Goal: Task Accomplishment & Management: Contribute content

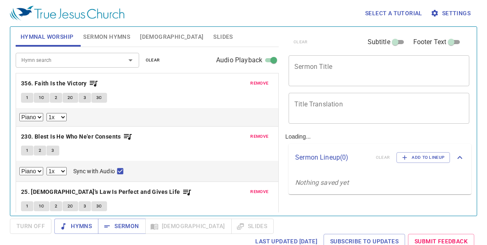
select select "1"
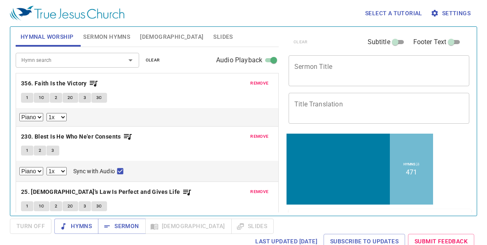
click at [261, 82] on span "remove" at bounding box center [259, 82] width 18 height 7
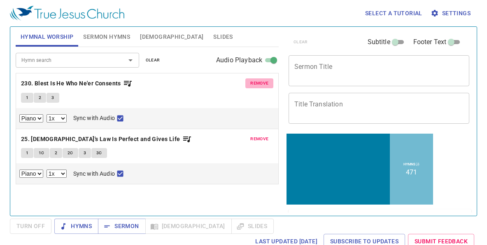
click at [261, 83] on span "remove" at bounding box center [259, 82] width 18 height 7
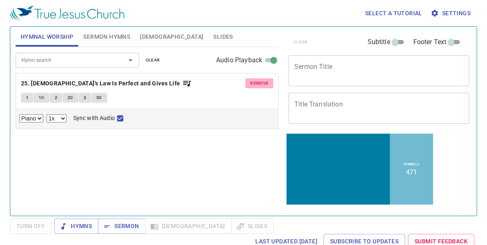
click at [261, 83] on span "remove" at bounding box center [259, 82] width 18 height 7
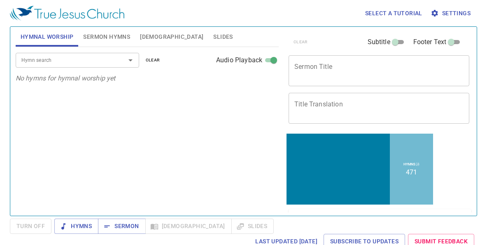
click at [316, 66] on textarea "Sermon Title" at bounding box center [378, 71] width 169 height 16
click at [107, 37] on span "Sermon Hymns" at bounding box center [106, 37] width 47 height 10
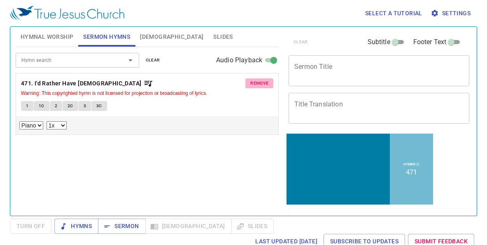
click at [261, 84] on span "remove" at bounding box center [259, 82] width 18 height 7
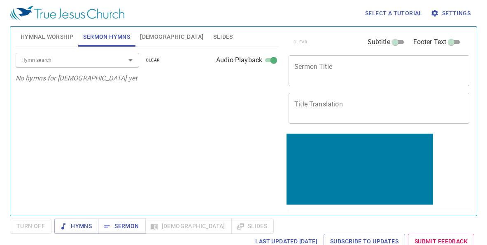
click at [144, 36] on span "[DEMOGRAPHIC_DATA]" at bounding box center [171, 37] width 63 height 10
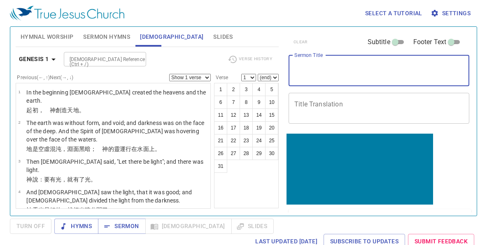
click at [338, 69] on textarea "Sermon Title" at bounding box center [378, 71] width 169 height 16
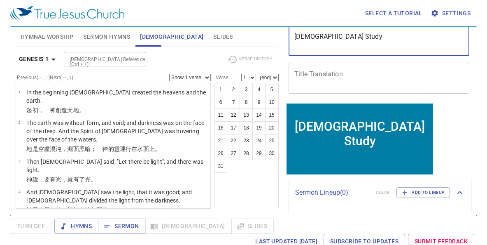
type textarea "[DEMOGRAPHIC_DATA] Study"
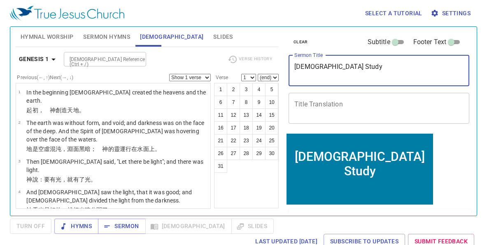
drag, startPoint x: 335, startPoint y: 66, endPoint x: 279, endPoint y: 66, distance: 56.4
click at [279, 66] on div "Hymnal Worship Sermon Hymns Bible Slides Hymn search Hymn search clear Audio Pl…" at bounding box center [243, 117] width 462 height 189
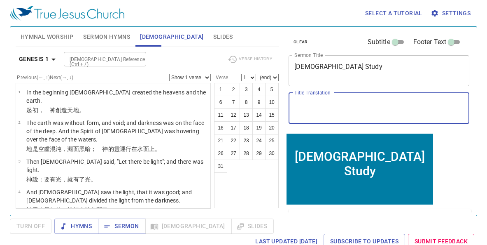
click at [353, 104] on textarea "Title Translation" at bounding box center [378, 108] width 169 height 16
paste textarea "[DEMOGRAPHIC_DATA]"
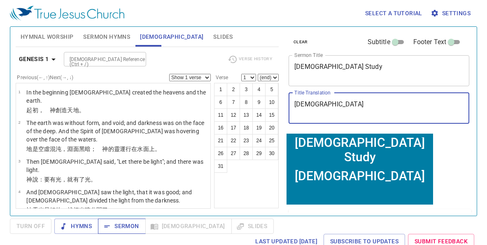
type textarea "[DEMOGRAPHIC_DATA]"
click at [110, 225] on icon "button" at bounding box center [107, 226] width 8 height 8
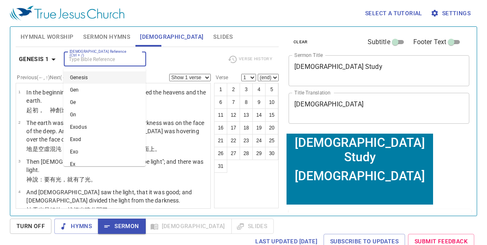
click at [91, 60] on input "[DEMOGRAPHIC_DATA] Reference (Ctrl + /)" at bounding box center [98, 58] width 64 height 9
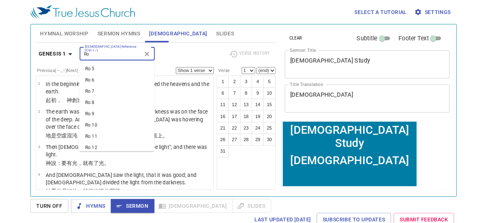
scroll to position [57, 0]
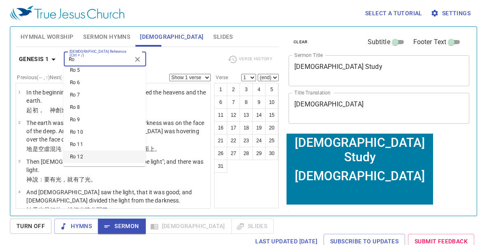
click at [89, 158] on li "Ro 12" at bounding box center [104, 156] width 82 height 12
type input "Ro"
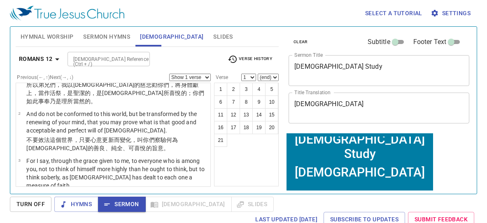
scroll to position [0, 0]
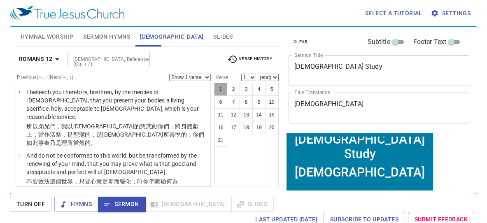
click at [222, 88] on button "1" at bounding box center [220, 89] width 13 height 13
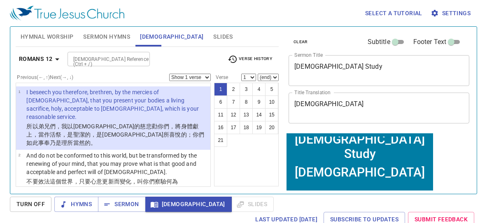
click at [252, 78] on select "1 2 3 4 5 6 7 8 9 10 11 12 13 14 15 16 17 18 19 20 21" at bounding box center [248, 77] width 15 height 7
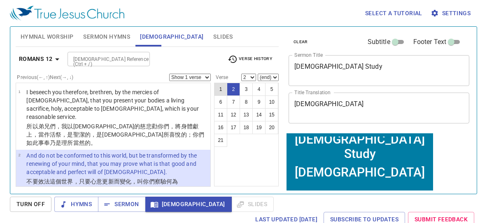
click at [215, 84] on button "1" at bounding box center [220, 89] width 13 height 13
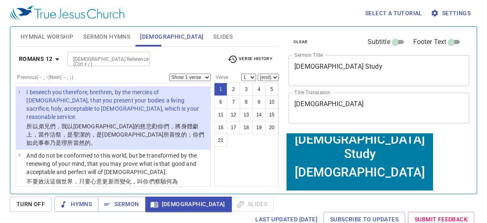
click at [250, 79] on select "1 2 3 4 5 6 7 8 9 10 11 12 13 14 15 16 17 18 19 20 21" at bounding box center [248, 77] width 15 height 7
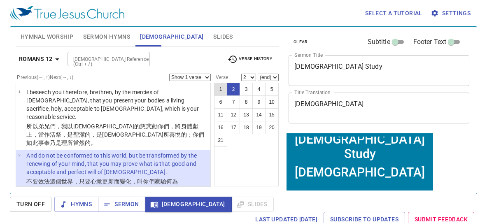
click at [226, 87] on button "1" at bounding box center [220, 89] width 13 height 13
select select "1"
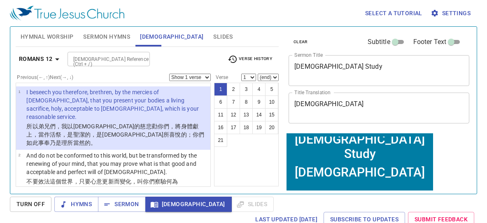
click at [205, 76] on select "Show 1 verse Show 2 verses Show 3 verses Show 4 verses Show 5 verses" at bounding box center [190, 77] width 42 height 7
select select "2"
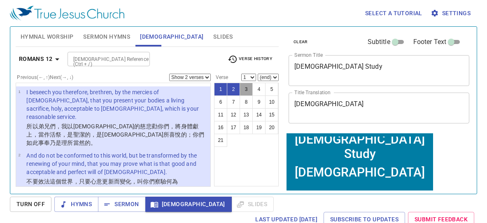
click at [243, 88] on button "3" at bounding box center [246, 89] width 13 height 13
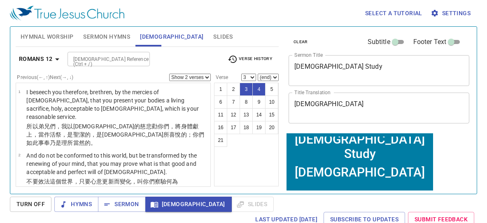
scroll to position [69, 0]
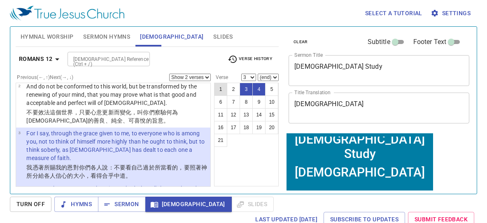
click at [219, 87] on button "1" at bounding box center [220, 89] width 13 height 13
select select "1"
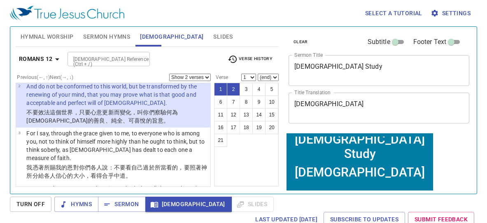
scroll to position [0, 0]
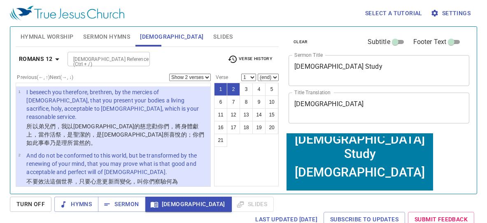
click at [112, 61] on input "[DEMOGRAPHIC_DATA] Reference (Ctrl + /)" at bounding box center [102, 58] width 64 height 9
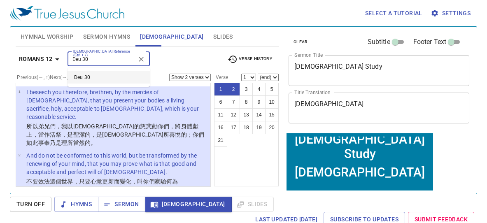
type input "Deu 30"
select select "1"
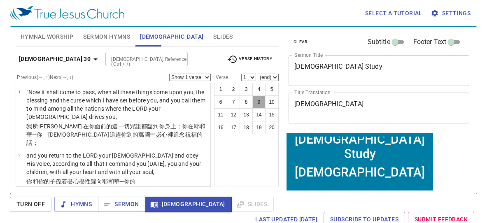
click at [255, 102] on button "9" at bounding box center [258, 102] width 13 height 13
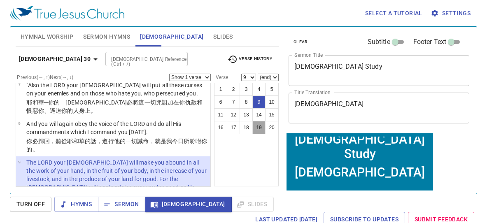
click at [261, 128] on button "19" at bounding box center [258, 127] width 13 height 13
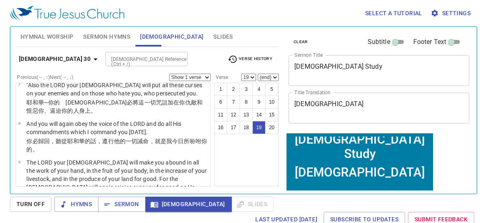
scroll to position [771, 0]
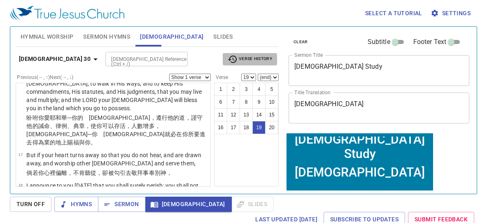
click at [261, 57] on span "Verse History" at bounding box center [250, 59] width 44 height 10
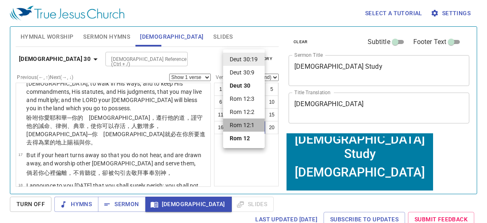
click at [243, 125] on li "Rom 12:1" at bounding box center [244, 125] width 42 height 13
select select "1"
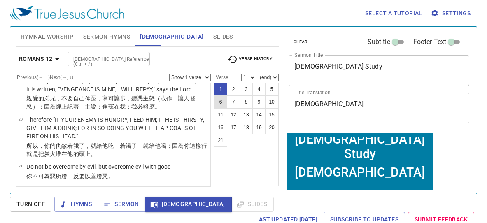
scroll to position [0, 0]
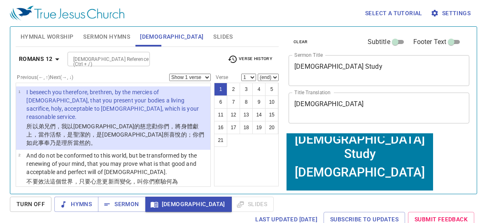
click at [206, 78] on select "Show 1 verse Show 2 verses Show 3 verses Show 4 verses Show 5 verses" at bounding box center [190, 77] width 42 height 7
select select "2"
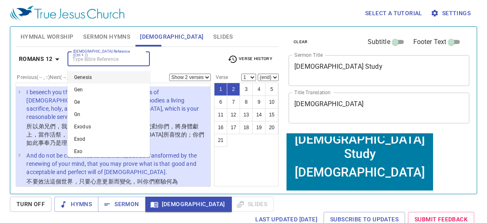
click at [107, 56] on input "[DEMOGRAPHIC_DATA] Reference (Ctrl + /)" at bounding box center [102, 58] width 64 height 9
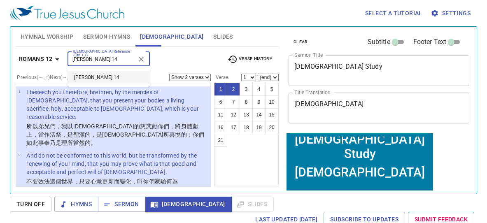
type input "John 14"
select select "1"
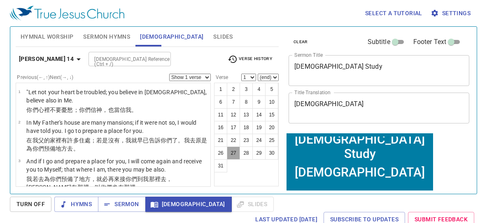
click at [230, 156] on button "27" at bounding box center [233, 153] width 13 height 13
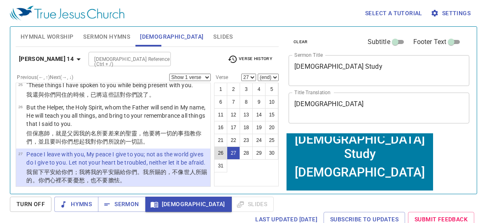
click at [222, 155] on button "26" at bounding box center [220, 153] width 13 height 13
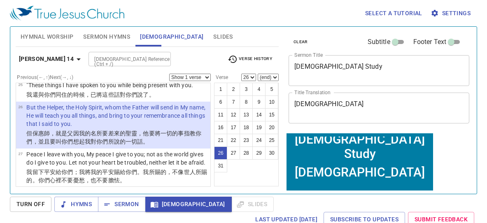
scroll to position [861, 0]
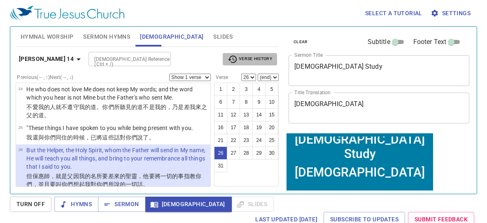
click at [255, 57] on span "Verse History" at bounding box center [250, 59] width 44 height 10
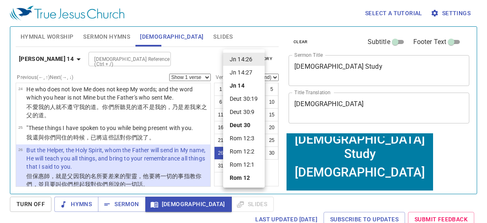
click at [250, 150] on li "Rom 12:2" at bounding box center [244, 151] width 42 height 13
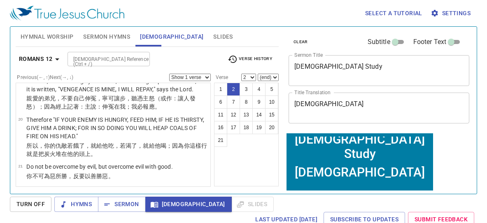
scroll to position [22, 0]
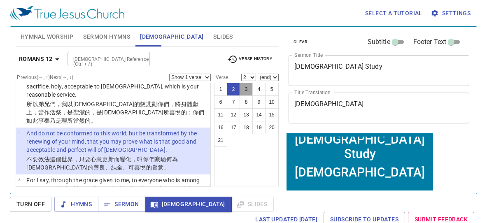
click at [248, 89] on button "3" at bounding box center [246, 89] width 13 height 13
select select "3"
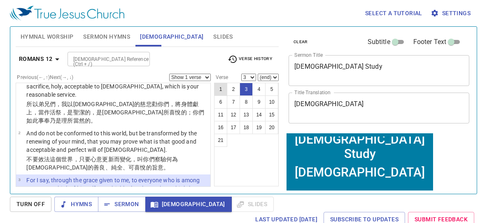
scroll to position [69, 0]
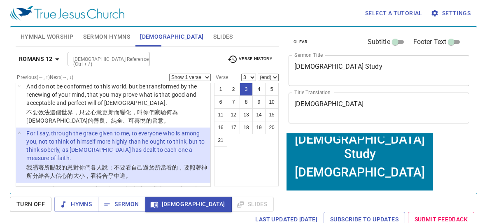
click at [198, 76] on select "Show 1 verse Show 2 verses Show 3 verses Show 4 verses Show 5 verses" at bounding box center [190, 77] width 42 height 7
select select "2"
click at [274, 88] on button "5" at bounding box center [271, 89] width 13 height 13
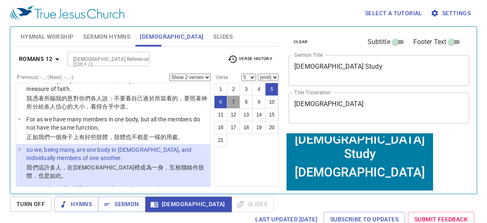
click at [232, 100] on button "7" at bounding box center [233, 102] width 13 height 13
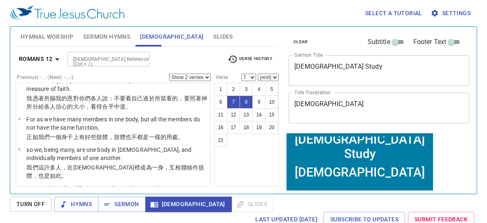
scroll to position [208, 0]
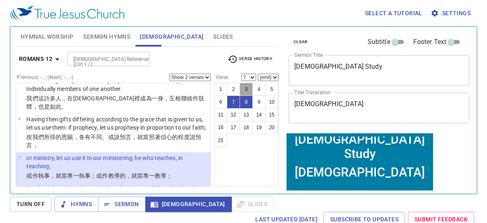
click at [247, 90] on button "3" at bounding box center [246, 89] width 13 height 13
select select "3"
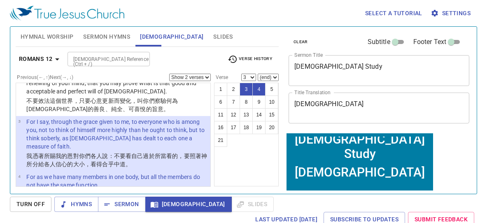
scroll to position [82, 0]
click at [98, 60] on input "[DEMOGRAPHIC_DATA] Reference (Ctrl + /)" at bounding box center [102, 58] width 64 height 9
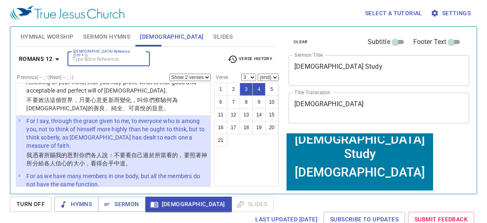
click at [98, 60] on input "[DEMOGRAPHIC_DATA] Reference (Ctrl + /)" at bounding box center [102, 58] width 64 height 9
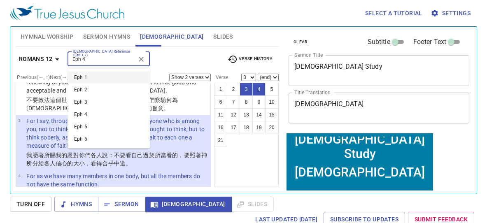
type input "Eph 4"
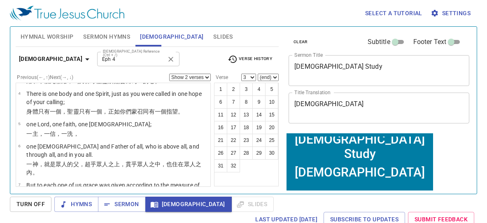
select select "1"
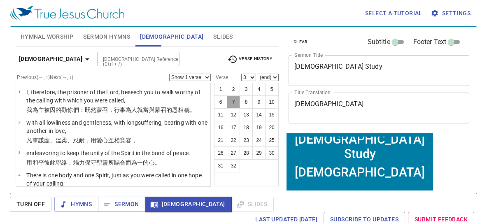
click at [230, 99] on button "7" at bounding box center [233, 102] width 13 height 13
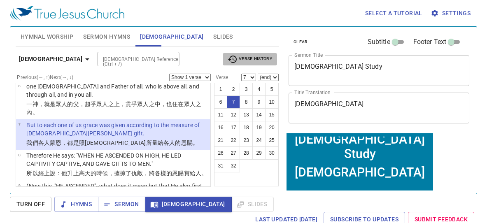
click at [253, 57] on span "Verse History" at bounding box center [250, 59] width 44 height 10
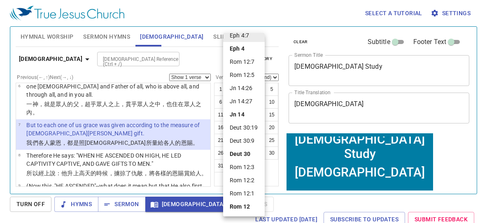
scroll to position [0, 0]
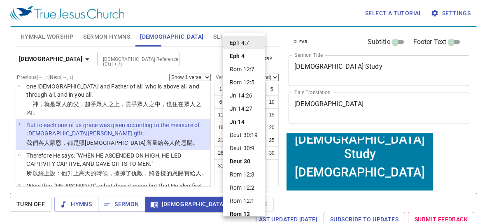
click at [115, 59] on div at bounding box center [243, 111] width 487 height 223
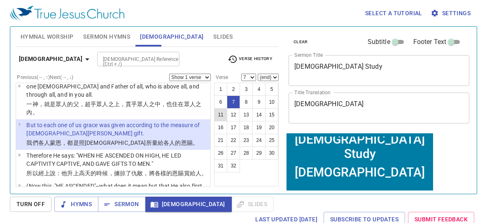
click at [219, 114] on button "11" at bounding box center [220, 114] width 13 height 13
select select "11"
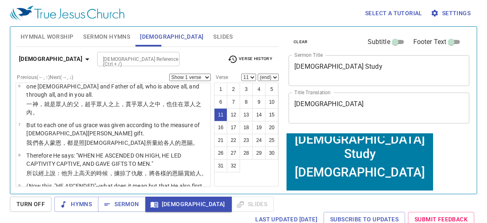
scroll to position [264, 0]
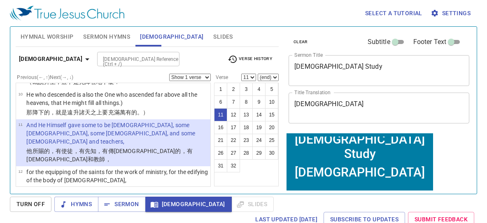
click at [205, 77] on select "Show 1 verse Show 2 verses Show 3 verses Show 4 verses Show 5 verses" at bounding box center [190, 77] width 42 height 7
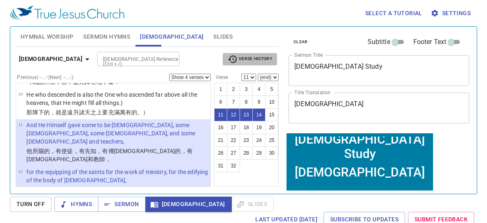
click at [243, 59] on span "Verse History" at bounding box center [250, 59] width 44 height 10
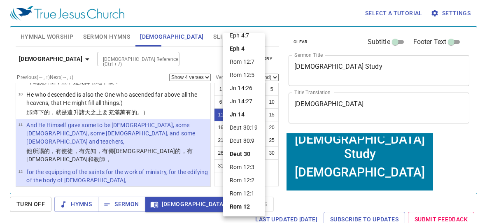
scroll to position [0, 0]
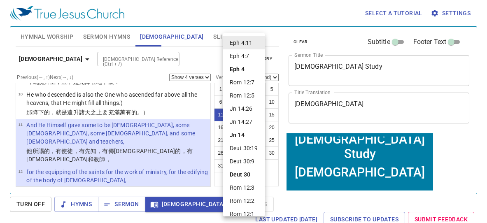
click at [243, 96] on li "Rom 12:5" at bounding box center [244, 95] width 42 height 13
select select "1"
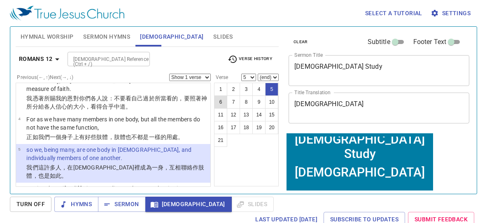
click at [217, 103] on button "6" at bounding box center [220, 102] width 13 height 13
select select "6"
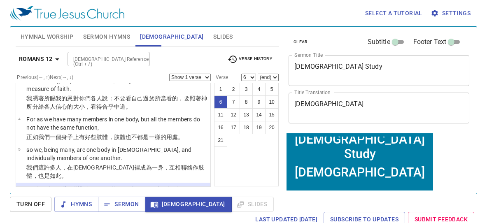
scroll to position [173, 0]
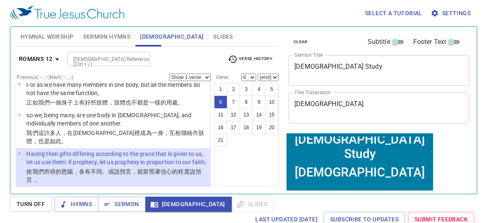
click at [207, 77] on select "Show 1 verse Show 2 verses Show 3 verses Show 4 verses Show 5 verses" at bounding box center [190, 77] width 42 height 7
select select "3"
click at [258, 100] on button "9" at bounding box center [258, 102] width 13 height 13
select select "9"
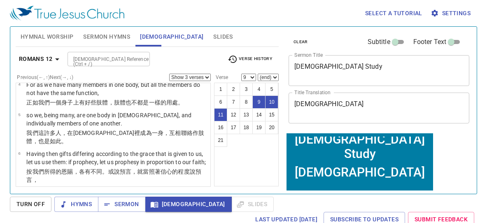
scroll to position [277, 0]
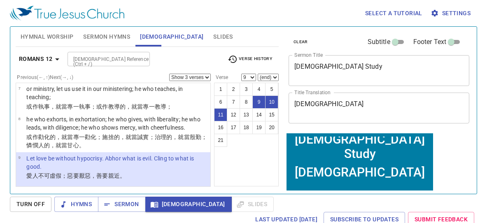
click at [182, 75] on select "Show 1 verse Show 2 verses Show 3 verses Show 4 verses Show 5 verses" at bounding box center [190, 77] width 42 height 7
select select "2"
click at [219, 114] on button "11" at bounding box center [220, 114] width 13 height 13
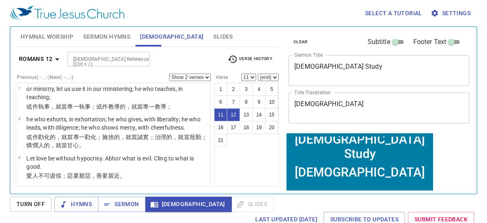
scroll to position [334, 0]
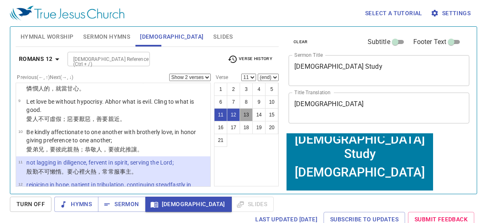
click at [246, 113] on button "13" at bounding box center [246, 114] width 13 height 13
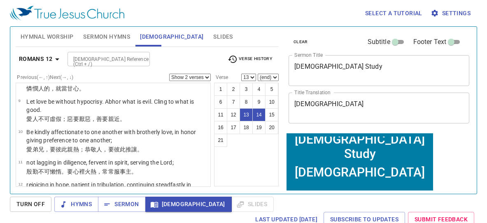
scroll to position [386, 0]
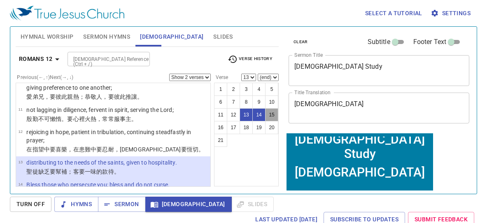
click at [270, 114] on button "15" at bounding box center [271, 114] width 13 height 13
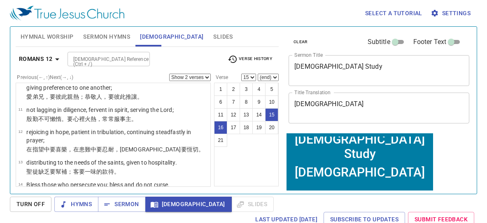
scroll to position [431, 0]
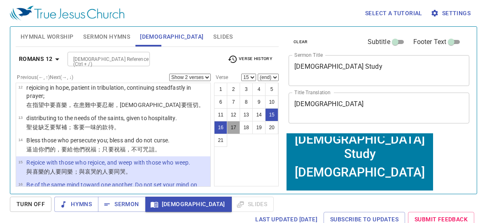
click at [235, 128] on button "17" at bounding box center [233, 127] width 13 height 13
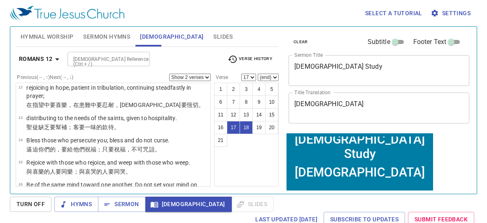
scroll to position [504, 0]
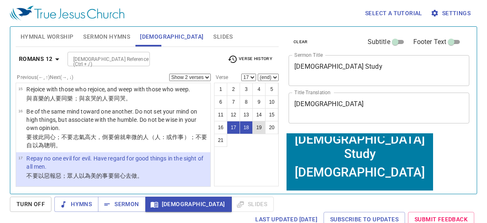
click at [261, 127] on button "19" at bounding box center [258, 127] width 13 height 13
select select "19"
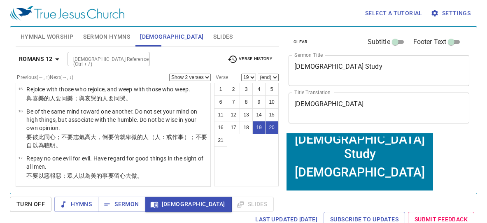
scroll to position [569, 0]
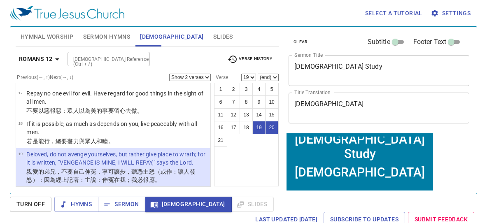
click at [202, 79] on select "Show 1 verse Show 2 verses Show 3 verses Show 4 verses Show 5 verses" at bounding box center [190, 77] width 42 height 7
select select "3"
click at [263, 100] on button "9" at bounding box center [258, 102] width 13 height 13
select select "9"
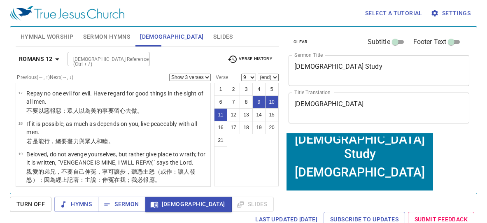
scroll to position [277, 0]
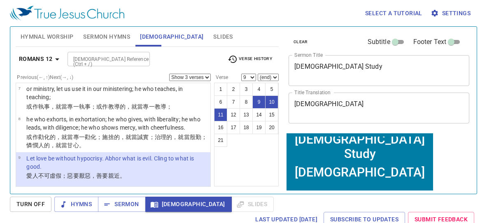
click at [191, 75] on select "Show 1 verse Show 2 verses Show 3 verses Show 4 verses Show 5 verses" at bounding box center [190, 77] width 42 height 7
select select "1"
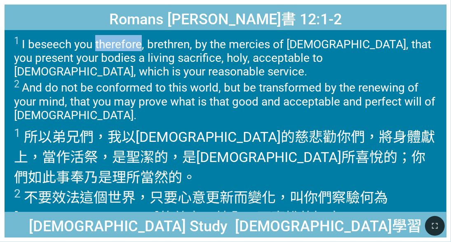
drag, startPoint x: 97, startPoint y: 42, endPoint x: 139, endPoint y: 46, distance: 42.1
click at [139, 46] on span "1 I beseech you therefore, brethren, by the mercies of God, that you present yo…" at bounding box center [225, 78] width 422 height 87
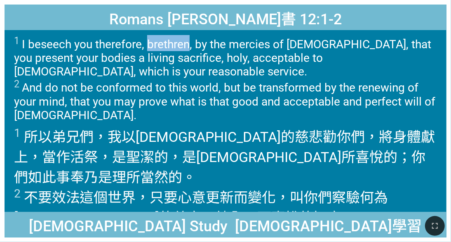
drag, startPoint x: 147, startPoint y: 44, endPoint x: 189, endPoint y: 45, distance: 41.2
click at [189, 45] on span "1 I beseech you therefore, brethren, by the mercies of God, that you present yo…" at bounding box center [225, 78] width 422 height 87
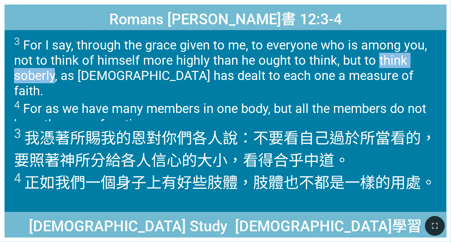
drag, startPoint x: 376, startPoint y: 58, endPoint x: 55, endPoint y: 76, distance: 321.7
click at [55, 76] on span "3 For I say, through the grace given to me, to everyone who is among you, not t…" at bounding box center [225, 83] width 422 height 97
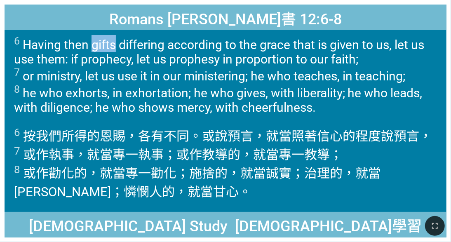
drag, startPoint x: 93, startPoint y: 47, endPoint x: 115, endPoint y: 44, distance: 22.1
click at [115, 44] on span "6 Having then gifts differing according to the grace that is given to us, let u…" at bounding box center [225, 74] width 422 height 79
click at [320, 196] on span "6 按 我們 所得的 恩賜 ，各有 不同 。或 說預言 ，就當照著 信心 的程度 說預言， 7 或 作執事 ，就當專一 執事 ；或 作教導的 ，就當專一 教導…" at bounding box center [225, 163] width 422 height 74
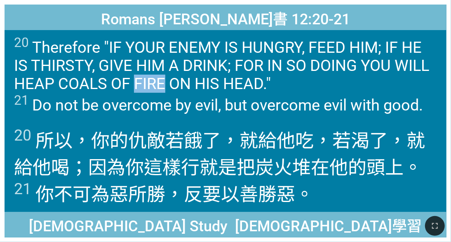
drag, startPoint x: 134, startPoint y: 86, endPoint x: 163, endPoint y: 79, distance: 30.0
click at [163, 79] on span "20 Therefore "IF YOUR ENEMY IS HUNGRY, FEED HIM; IF HE IS THIRSTY, GIVE HIM A D…" at bounding box center [225, 74] width 422 height 79
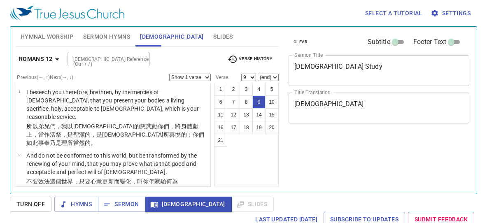
select select "9"
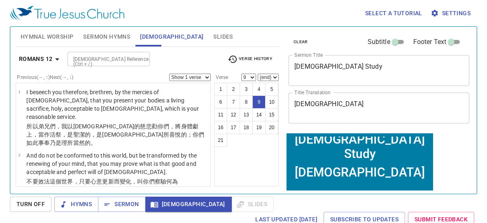
scroll to position [277, 0]
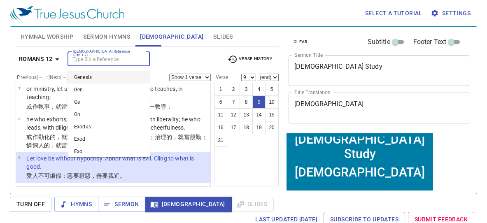
click at [123, 56] on input "[DEMOGRAPHIC_DATA] Reference (Ctrl + /)" at bounding box center [102, 58] width 64 height 9
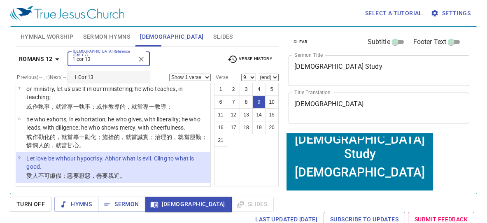
type input "1 cor 13"
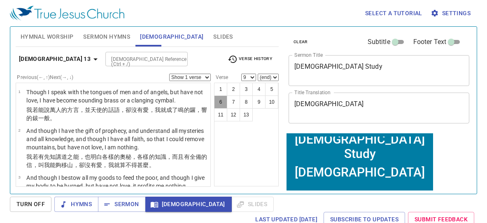
click at [220, 100] on button "6" at bounding box center [220, 102] width 13 height 13
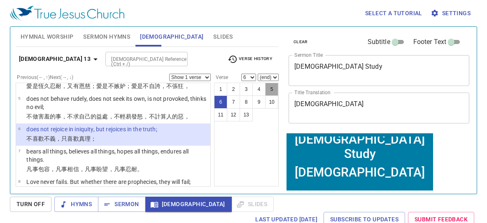
click at [270, 86] on button "5" at bounding box center [271, 89] width 13 height 13
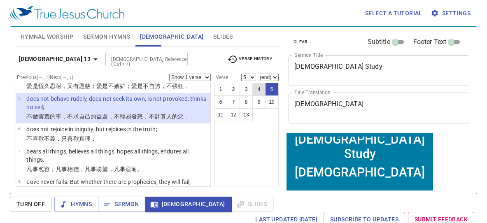
click at [258, 88] on button "4" at bounding box center [258, 89] width 13 height 13
select select "4"
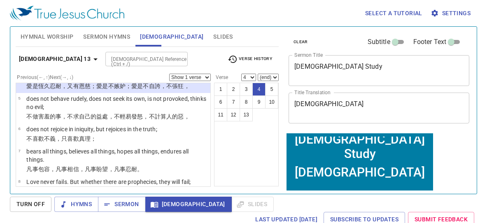
scroll to position [91, 0]
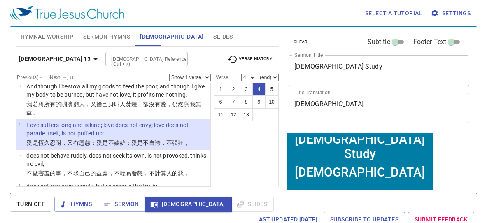
click at [198, 75] on select "Show 1 verse Show 2 verses Show 3 verses Show 4 verses Show 5 verses" at bounding box center [190, 77] width 42 height 7
select select "3"
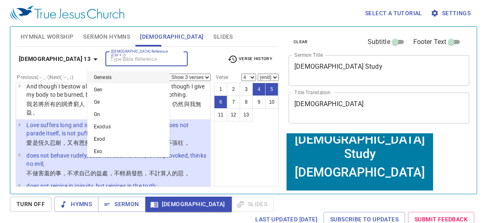
click at [121, 58] on input "[DEMOGRAPHIC_DATA] Reference (Ctrl + /)" at bounding box center [140, 58] width 64 height 9
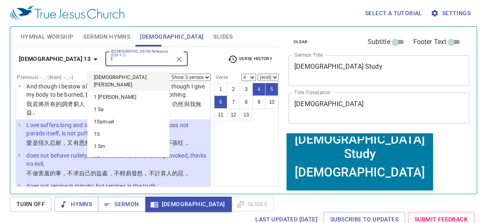
type input "1"
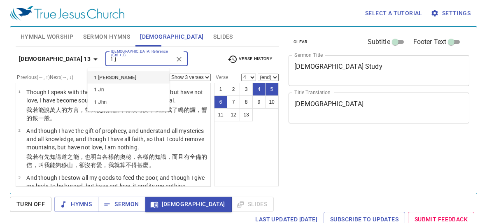
select select "3"
select select "4"
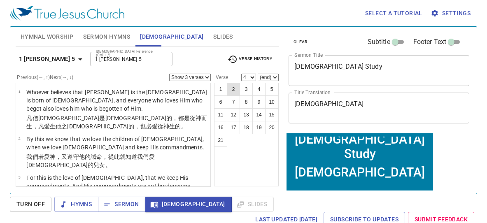
type input "1 John 5"
select select "1"
click at [235, 91] on button "2" at bounding box center [233, 89] width 13 height 13
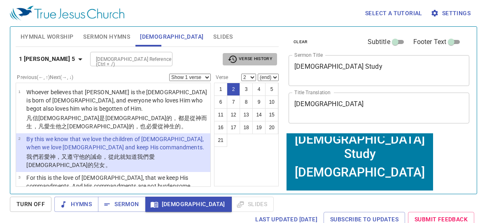
click at [247, 57] on span "Verse History" at bounding box center [250, 59] width 44 height 10
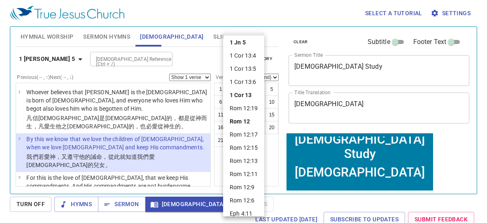
scroll to position [19, 0]
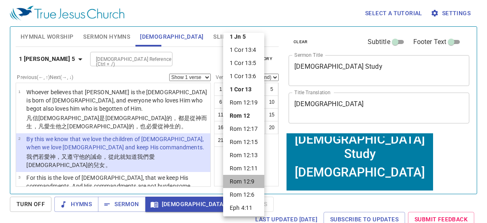
click at [250, 178] on li "Rom 12:9" at bounding box center [243, 181] width 41 height 13
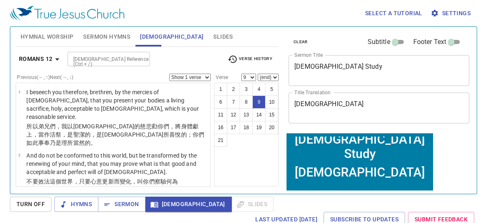
scroll to position [277, 0]
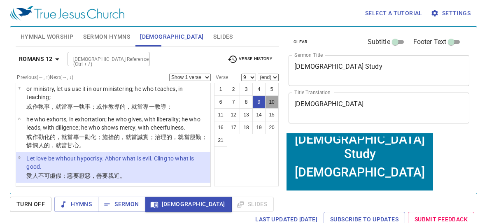
click at [270, 101] on button "10" at bounding box center [271, 102] width 13 height 13
select select "10"
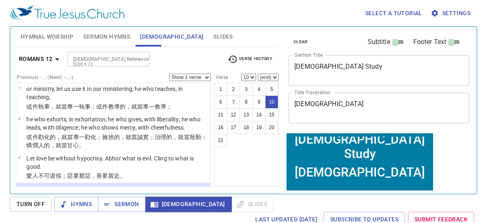
scroll to position [33, 0]
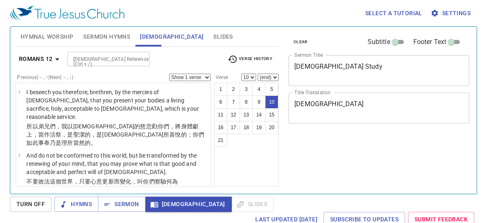
select select "10"
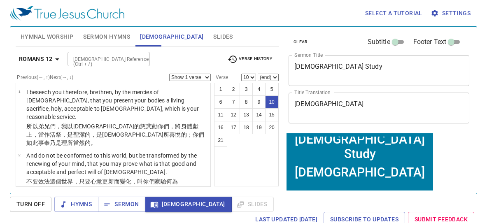
scroll to position [33, 0]
click at [271, 114] on button "15" at bounding box center [271, 114] width 13 height 13
click at [273, 116] on button "15" at bounding box center [271, 114] width 13 height 13
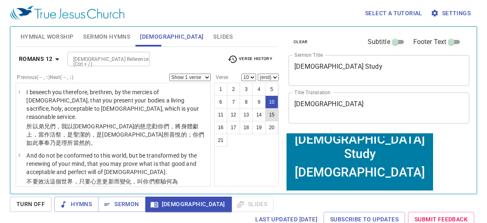
click at [273, 116] on button "15" at bounding box center [271, 114] width 13 height 13
select select "15"
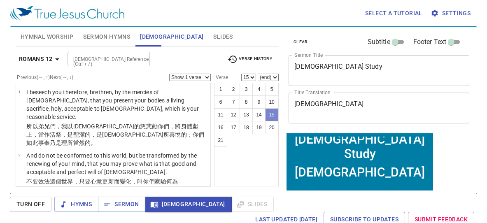
click at [273, 116] on button "15" at bounding box center [271, 114] width 13 height 13
click at [198, 75] on select "Show 1 verse Show 2 verses Show 3 verses Show 4 verses Show 5 verses" at bounding box center [190, 77] width 42 height 7
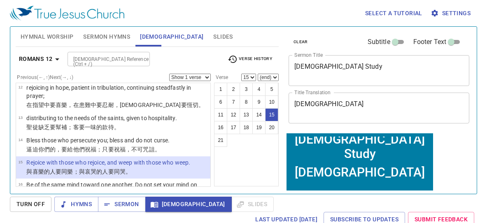
scroll to position [33, 0]
select select "2"
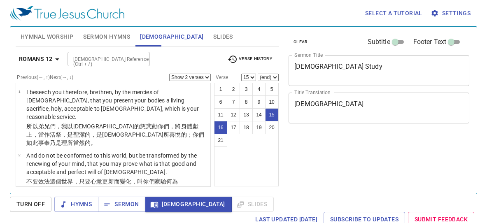
select select "2"
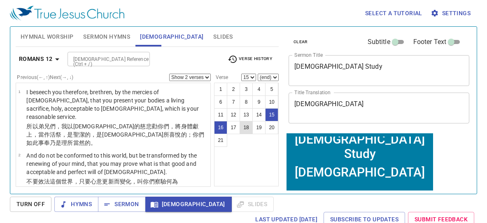
click at [248, 129] on button "18" at bounding box center [246, 127] width 13 height 13
select select "18"
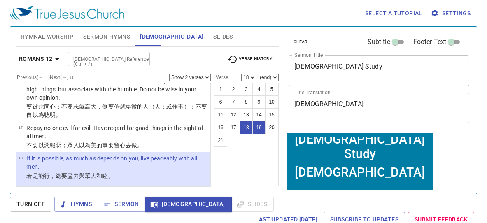
click at [204, 79] on select "Show 1 verse Show 2 verses Show 3 verses Show 4 verses Show 5 verses" at bounding box center [190, 77] width 42 height 7
select select "1"
click at [79, 65] on div "[DEMOGRAPHIC_DATA] Reference (Ctrl + /)" at bounding box center [109, 59] width 82 height 14
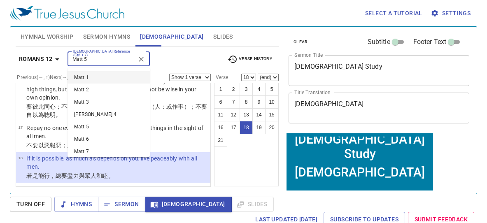
type input "Matt 5"
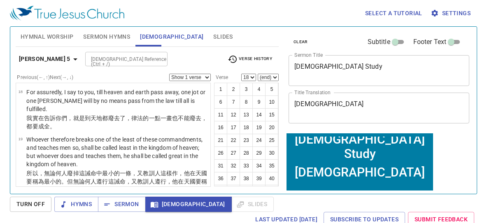
scroll to position [59, 0]
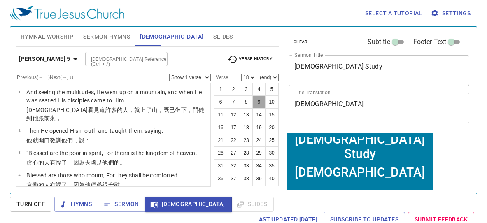
click at [259, 103] on button "9" at bounding box center [258, 102] width 13 height 13
select select "9"
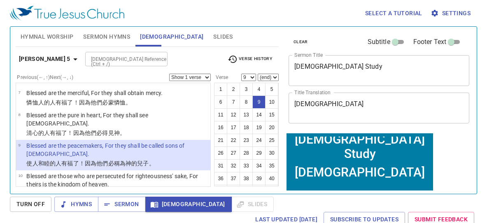
scroll to position [72, 0]
click at [248, 56] on span "Verse History" at bounding box center [250, 59] width 44 height 10
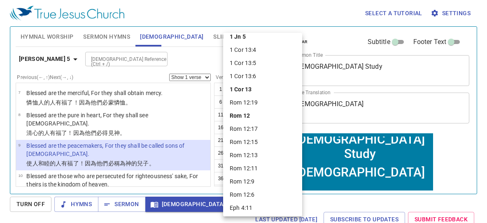
scroll to position [0, 0]
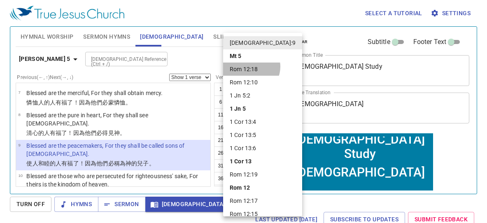
click at [251, 67] on li "Rom 12:18" at bounding box center [262, 69] width 79 height 13
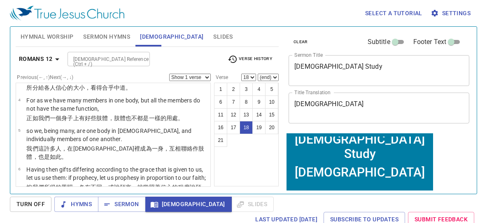
scroll to position [535, 0]
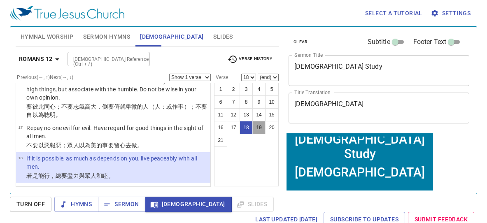
click at [259, 132] on button "19" at bounding box center [258, 127] width 13 height 13
select select "19"
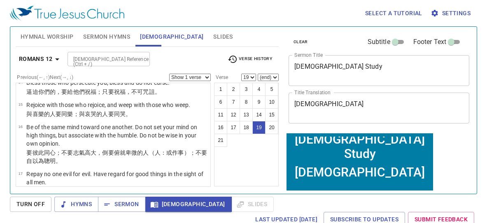
scroll to position [486, 0]
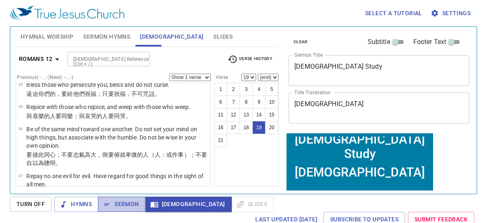
click at [129, 204] on span "Sermon" at bounding box center [122, 204] width 34 height 10
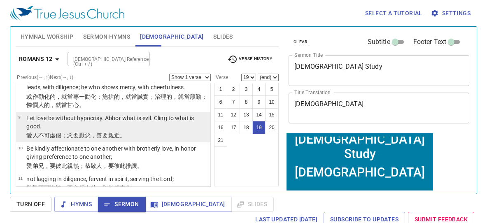
scroll to position [320, 0]
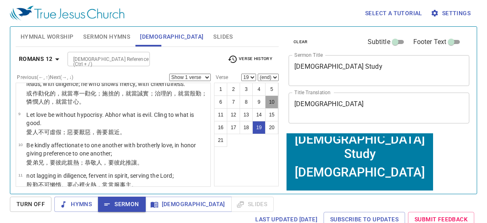
click at [271, 102] on button "10" at bounding box center [271, 102] width 13 height 13
select select "10"
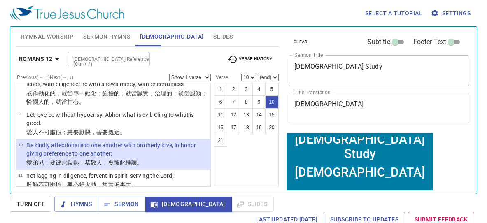
click at [197, 76] on select "Show 1 verse Show 2 verses Show 3 verses Show 4 verses Show 5 verses" at bounding box center [190, 77] width 42 height 7
select select "2"
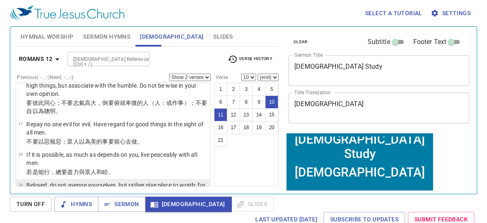
scroll to position [542, 0]
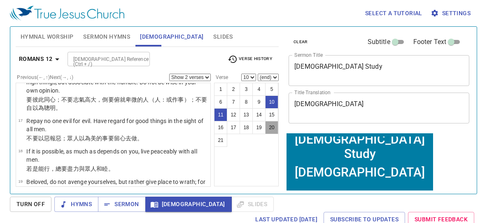
click at [275, 128] on button "20" at bounding box center [271, 127] width 13 height 13
select select "20"
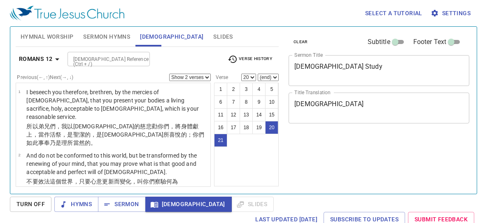
select select "2"
select select "20"
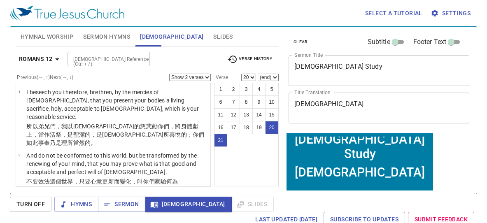
scroll to position [609, 0]
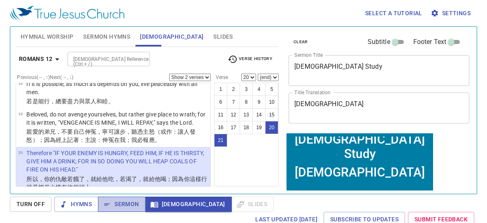
click at [128, 201] on span "Sermon" at bounding box center [122, 204] width 34 height 10
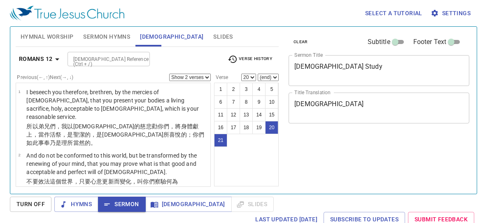
select select "2"
select select "20"
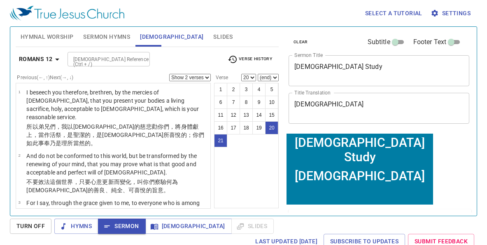
scroll to position [588, 0]
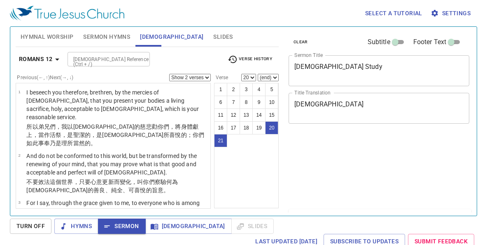
select select "2"
select select "20"
